Goal: Information Seeking & Learning: Learn about a topic

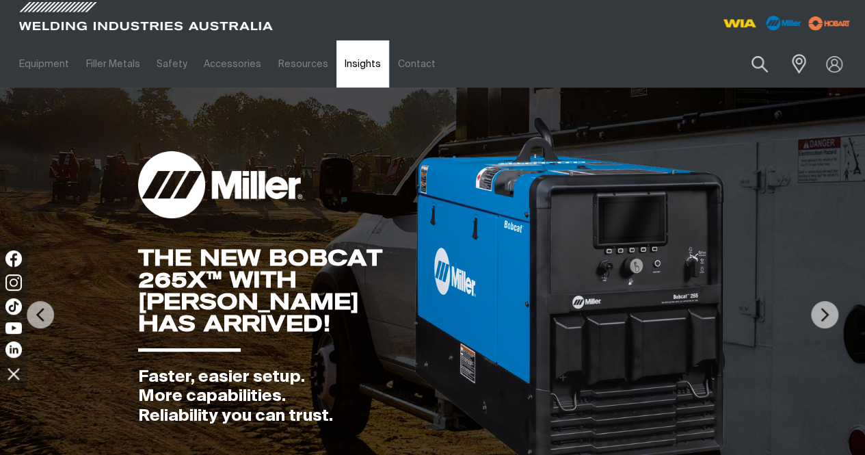
click at [337, 61] on link "Insights" at bounding box center [363, 63] width 53 height 47
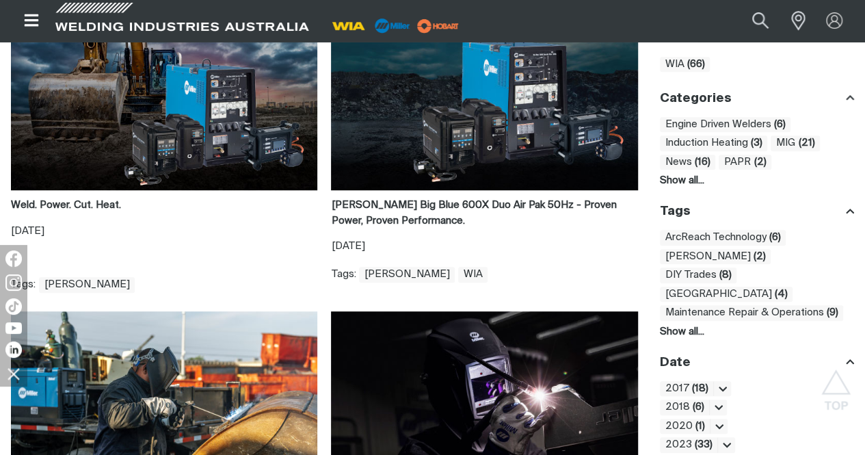
scroll to position [684, 0]
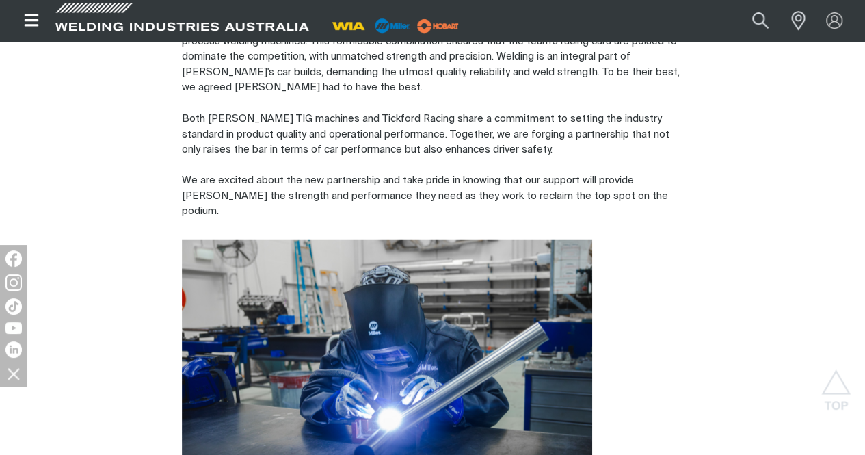
scroll to position [1368, 0]
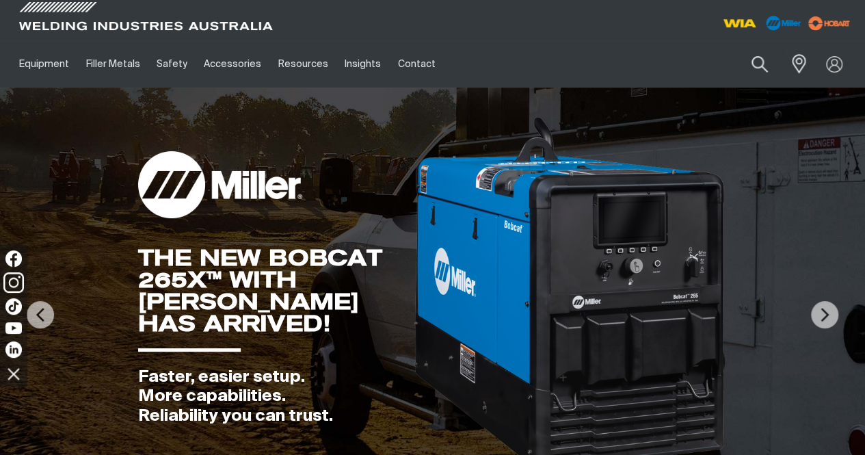
click at [20, 280] on img at bounding box center [13, 282] width 21 height 21
click at [19, 322] on img at bounding box center [13, 328] width 21 height 14
